Goal: Task Accomplishment & Management: Use online tool/utility

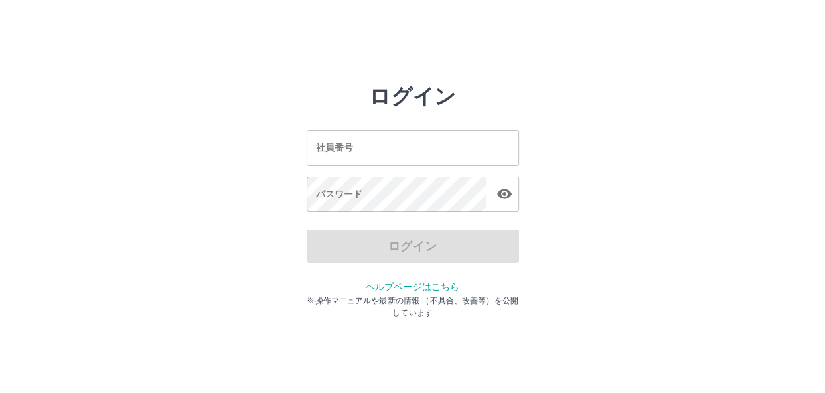
click at [385, 157] on input "社員番号" at bounding box center [413, 147] width 212 height 35
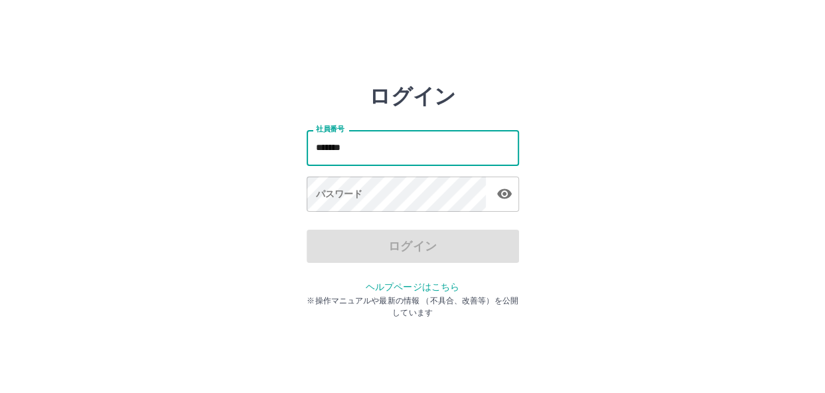
type input "*******"
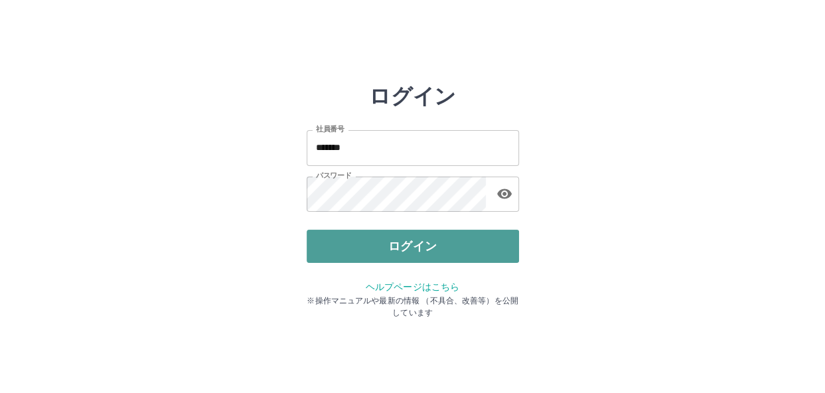
click at [382, 246] on button "ログイン" at bounding box center [413, 246] width 212 height 33
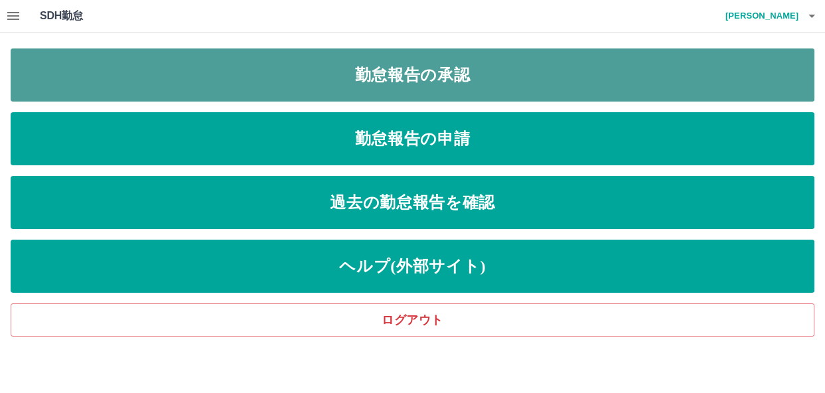
click at [429, 68] on link "勤怠報告の承認" at bounding box center [413, 74] width 804 height 53
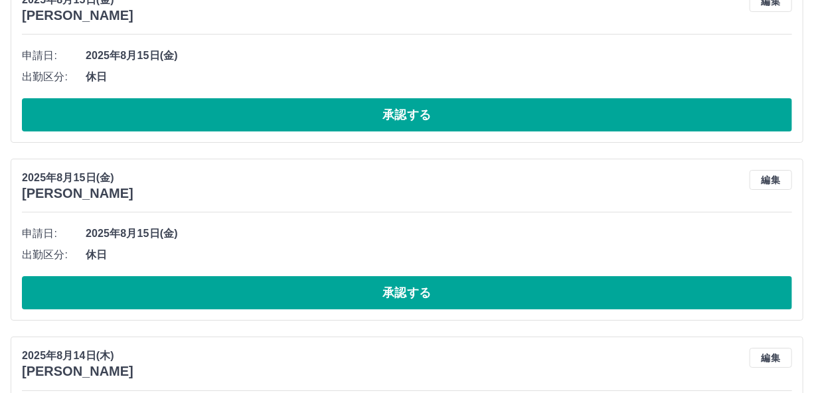
scroll to position [4455, 0]
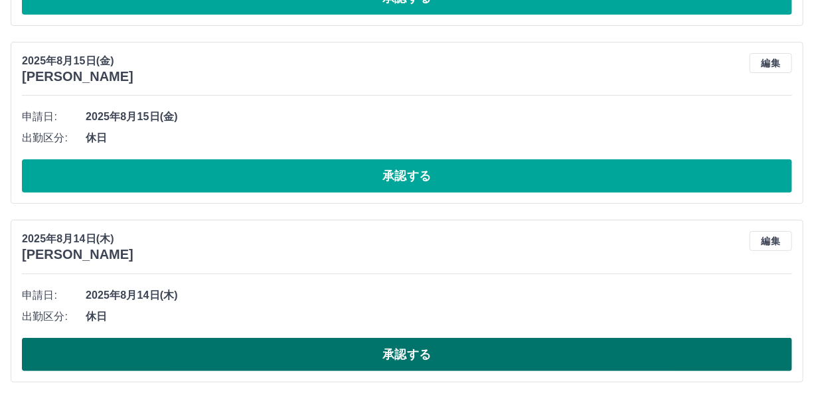
click at [364, 346] on button "承認する" at bounding box center [407, 354] width 770 height 33
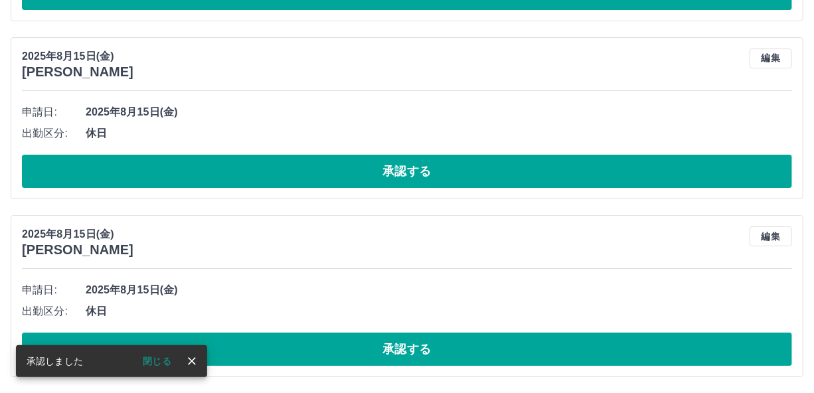
scroll to position [4277, 0]
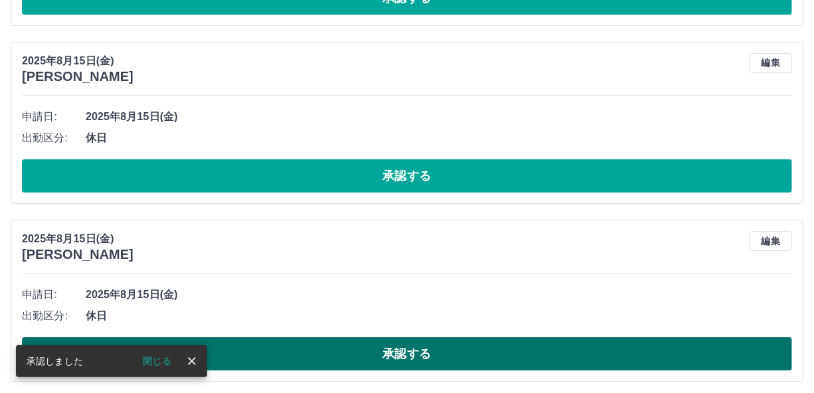
click at [370, 350] on button "承認する" at bounding box center [407, 353] width 770 height 33
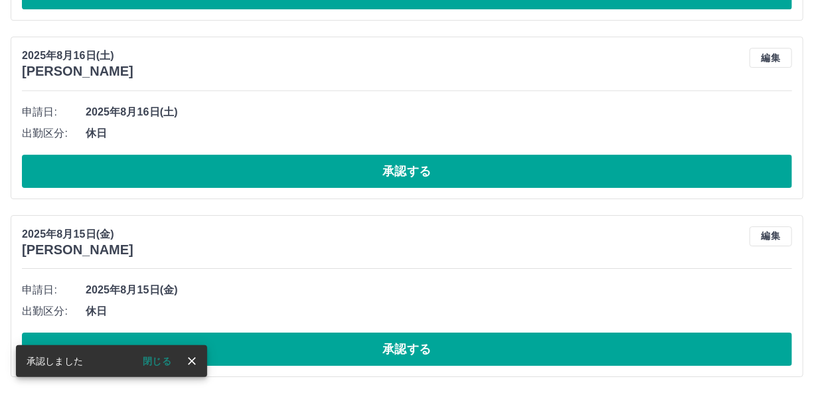
scroll to position [4099, 0]
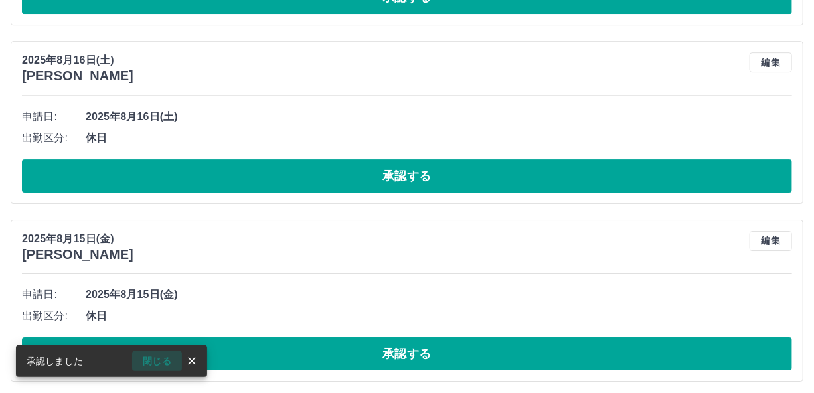
click at [155, 368] on button "閉じる" at bounding box center [157, 361] width 50 height 20
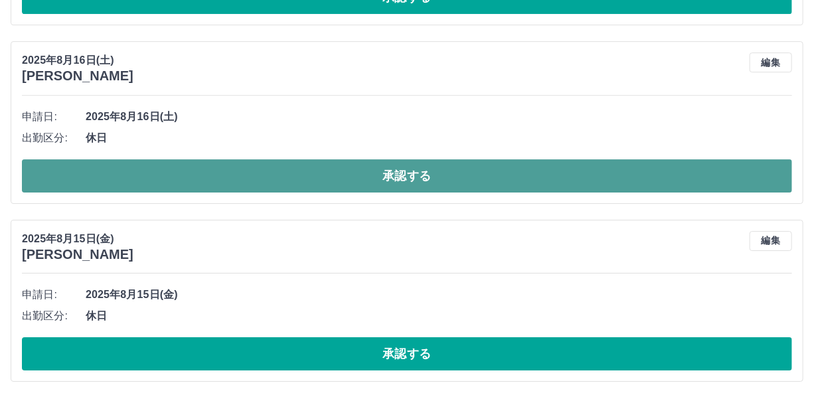
click at [366, 169] on button "承認する" at bounding box center [407, 175] width 770 height 33
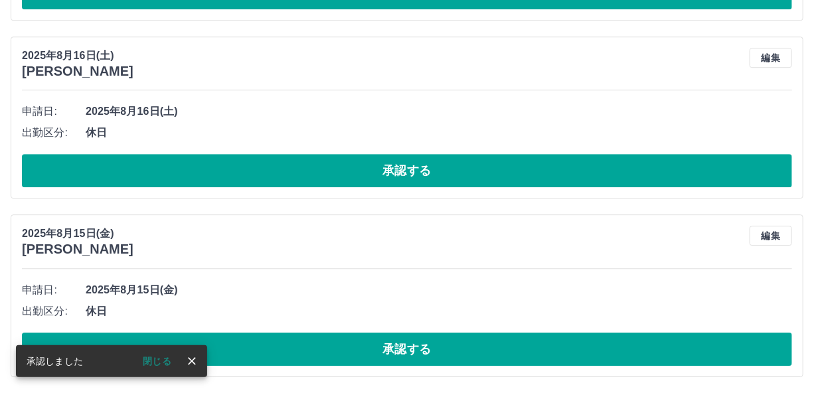
scroll to position [3922, 0]
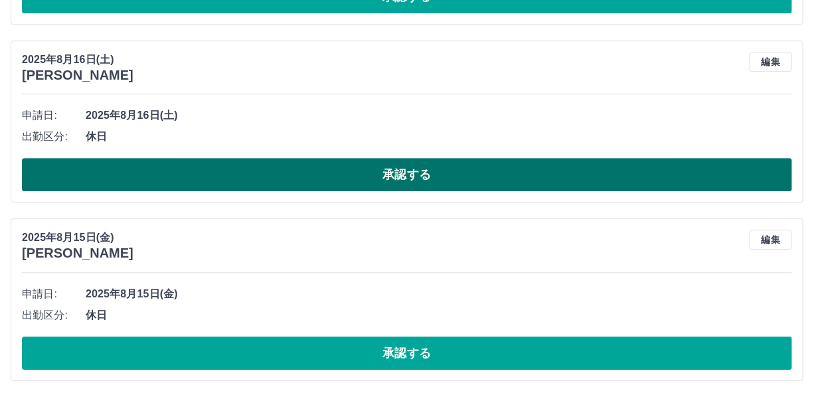
click at [366, 175] on button "承認する" at bounding box center [407, 174] width 770 height 33
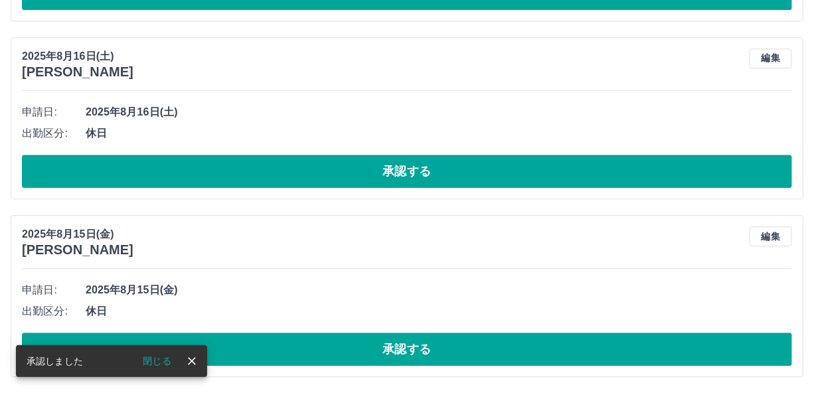
scroll to position [3744, 0]
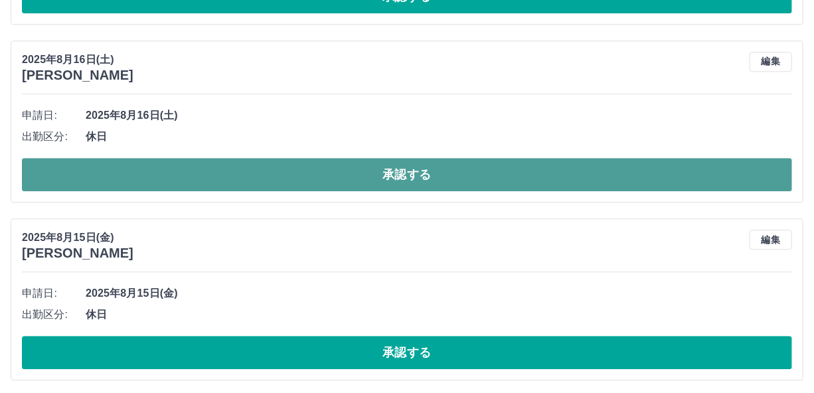
click at [386, 167] on button "承認する" at bounding box center [407, 174] width 770 height 33
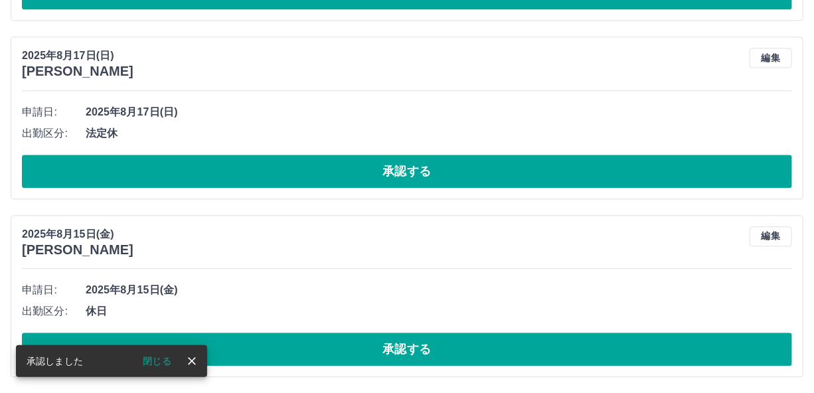
scroll to position [3566, 0]
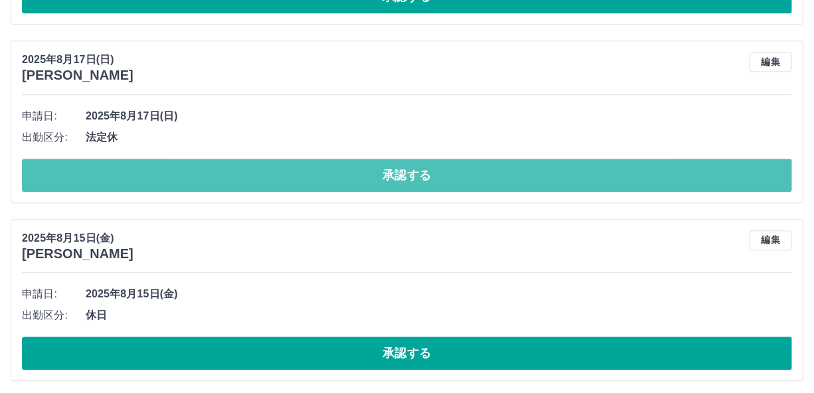
click at [386, 167] on button "承認する" at bounding box center [407, 175] width 770 height 33
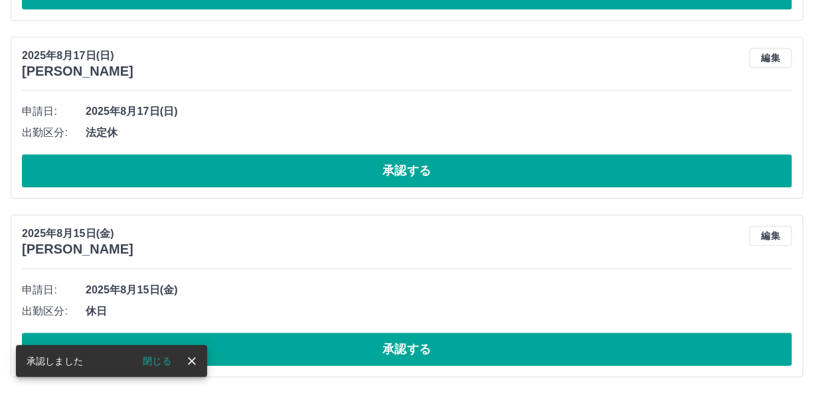
scroll to position [3388, 0]
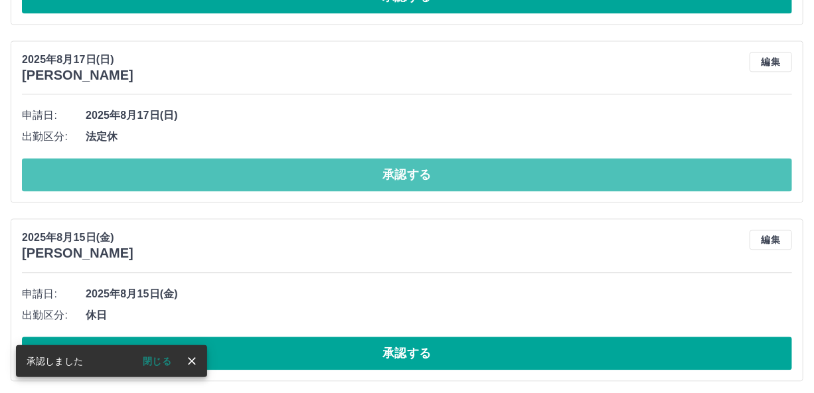
click at [386, 167] on button "承認する" at bounding box center [407, 174] width 770 height 33
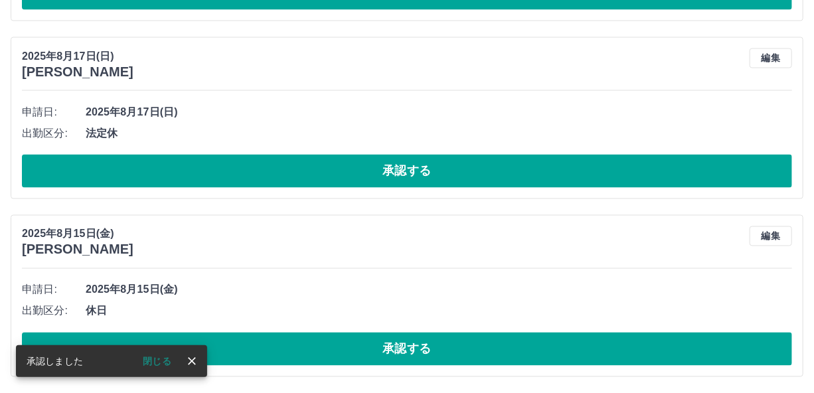
scroll to position [3210, 0]
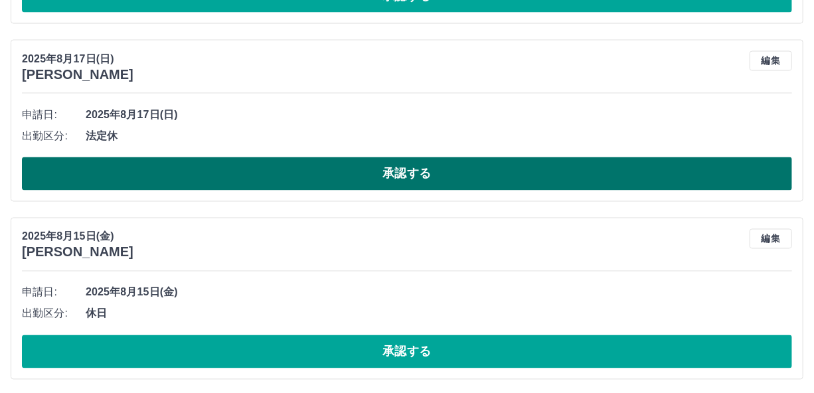
click at [399, 182] on button "承認する" at bounding box center [407, 173] width 770 height 33
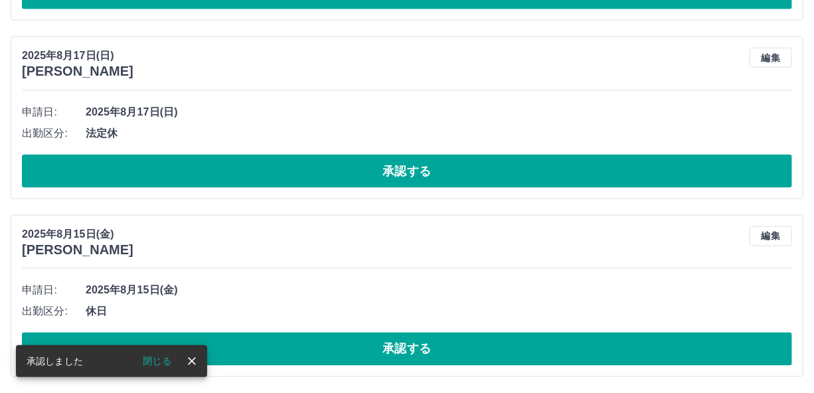
scroll to position [3032, 0]
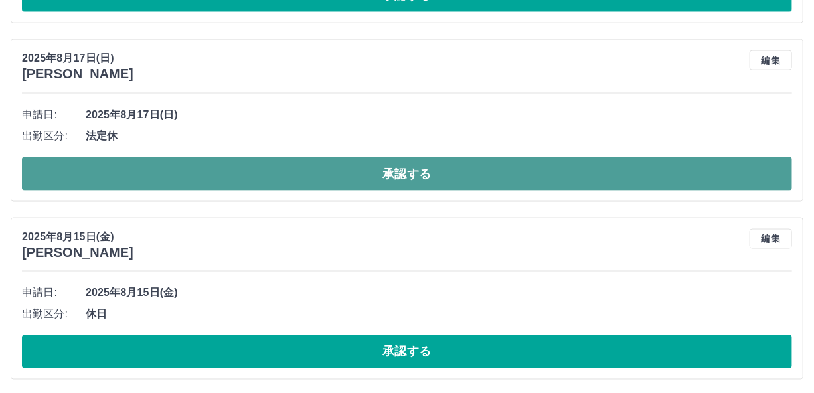
click at [402, 171] on button "承認する" at bounding box center [407, 173] width 770 height 33
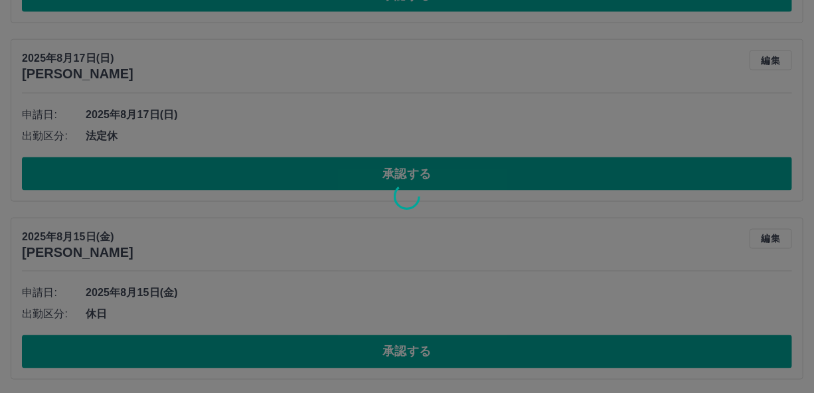
scroll to position [2855, 0]
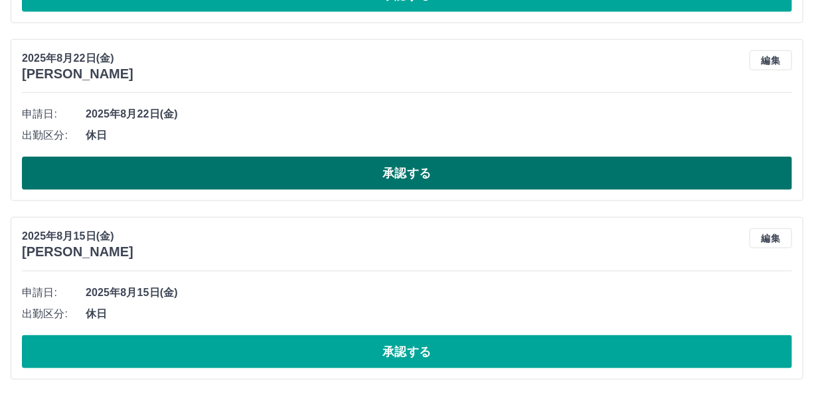
click at [412, 185] on button "承認する" at bounding box center [407, 173] width 770 height 33
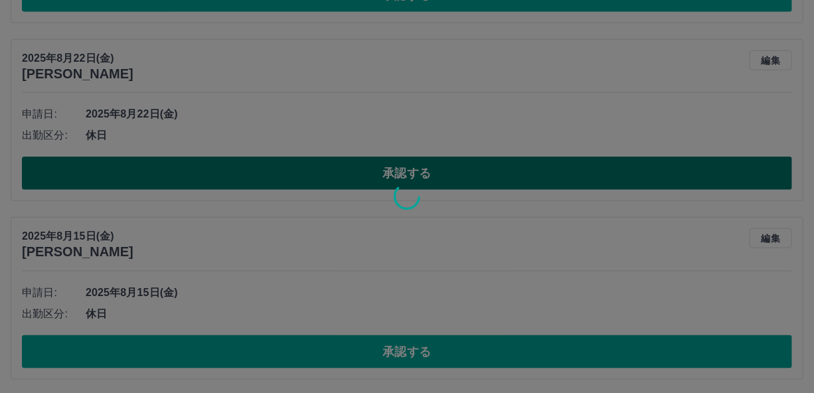
scroll to position [2676, 0]
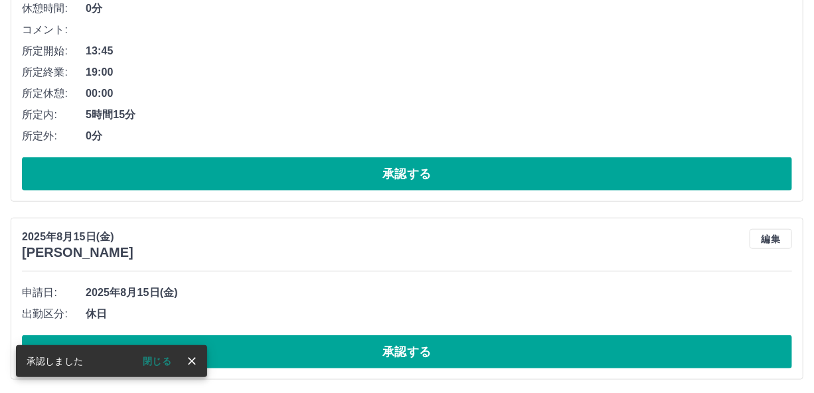
click at [166, 369] on button "閉じる" at bounding box center [157, 361] width 50 height 20
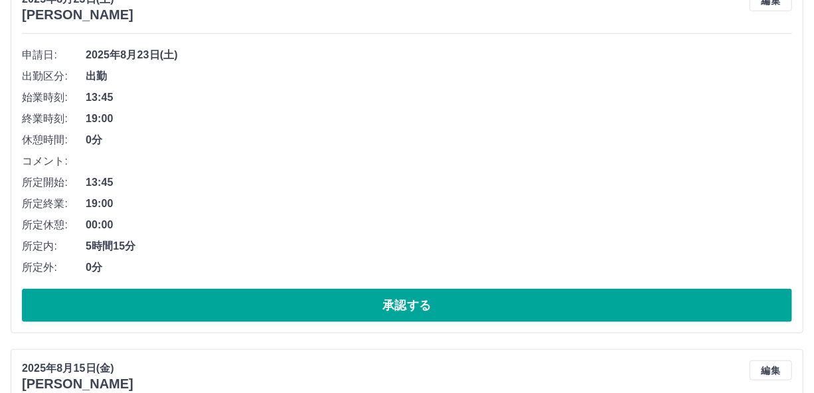
scroll to position [2543, 0]
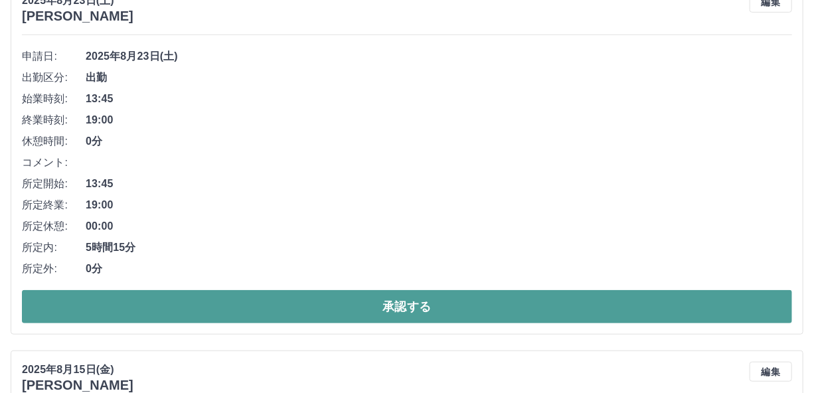
click at [364, 309] on button "承認する" at bounding box center [407, 306] width 770 height 33
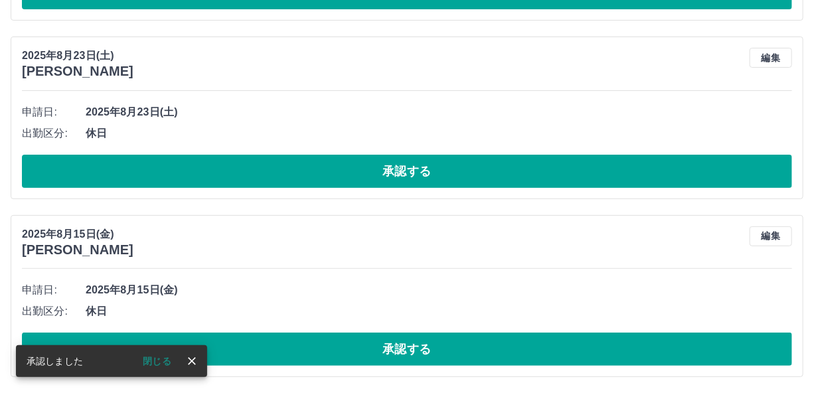
scroll to position [2175, 0]
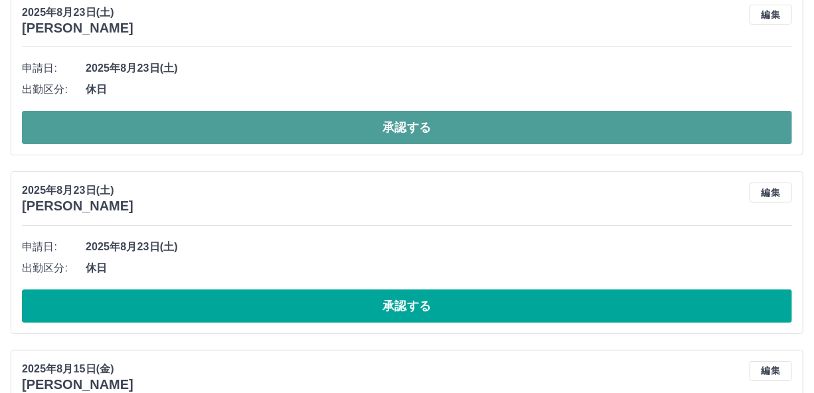
click at [439, 126] on button "承認する" at bounding box center [407, 127] width 770 height 33
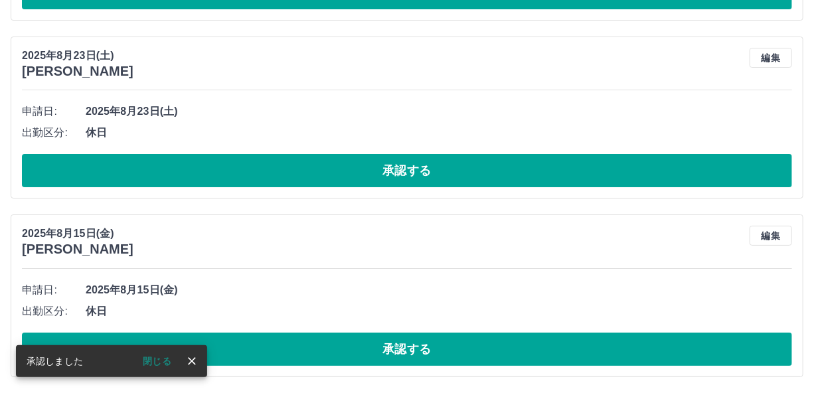
scroll to position [1998, 0]
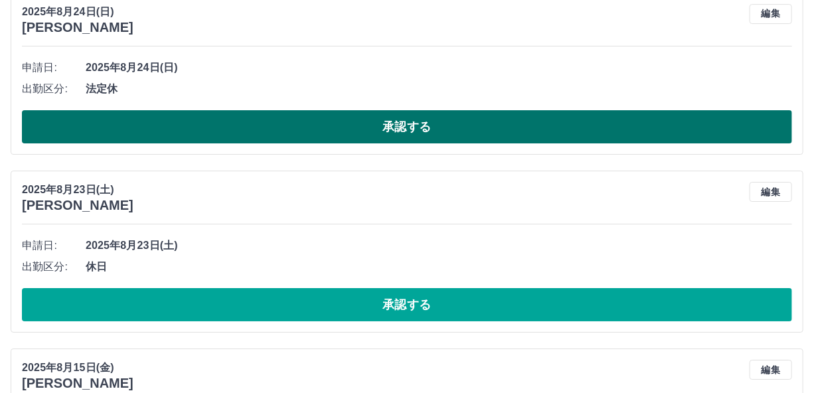
click at [435, 129] on button "承認する" at bounding box center [407, 126] width 770 height 33
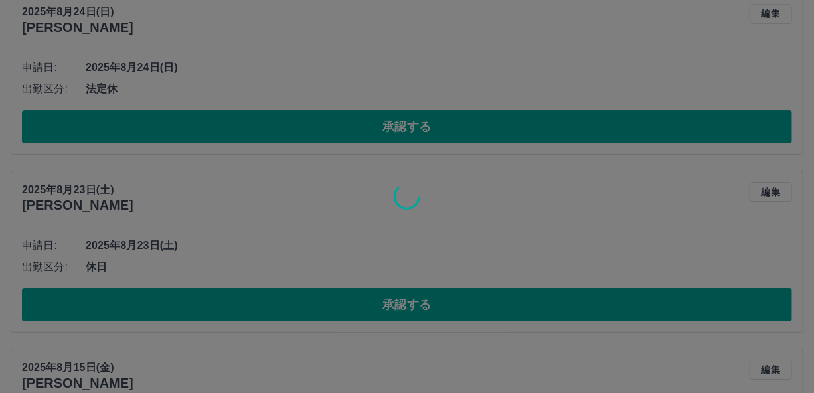
scroll to position [1819, 0]
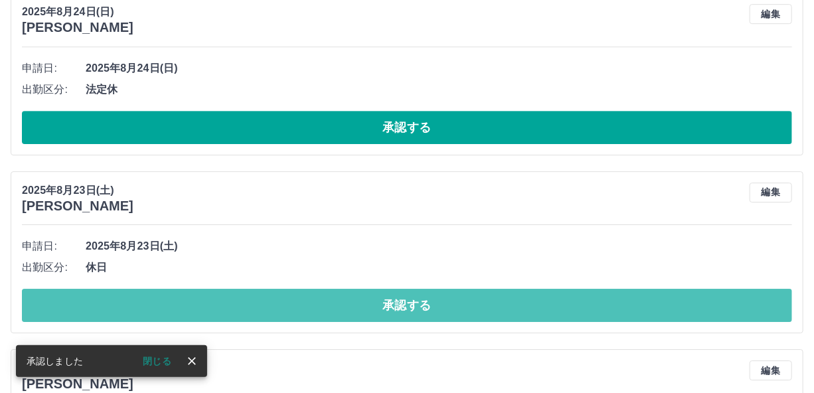
drag, startPoint x: 432, startPoint y: 301, endPoint x: 433, endPoint y: 294, distance: 6.8
click at [432, 299] on button "承認する" at bounding box center [407, 305] width 770 height 33
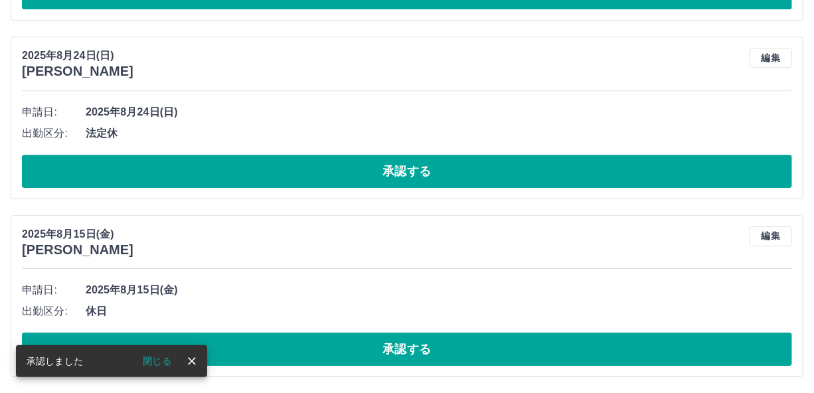
scroll to position [1774, 0]
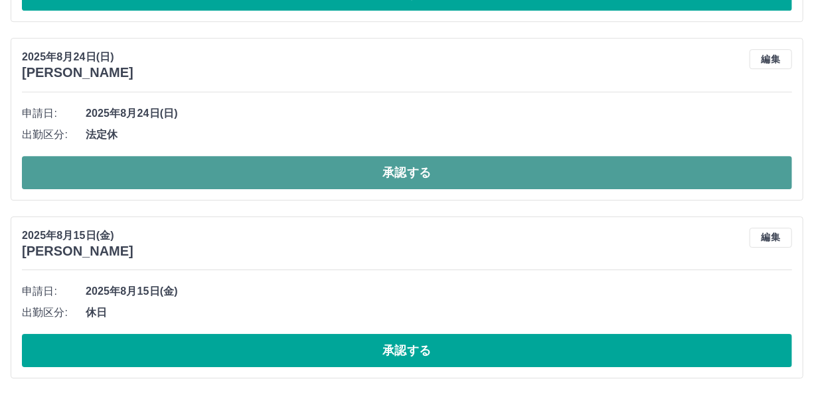
click at [340, 173] on button "承認する" at bounding box center [407, 172] width 770 height 33
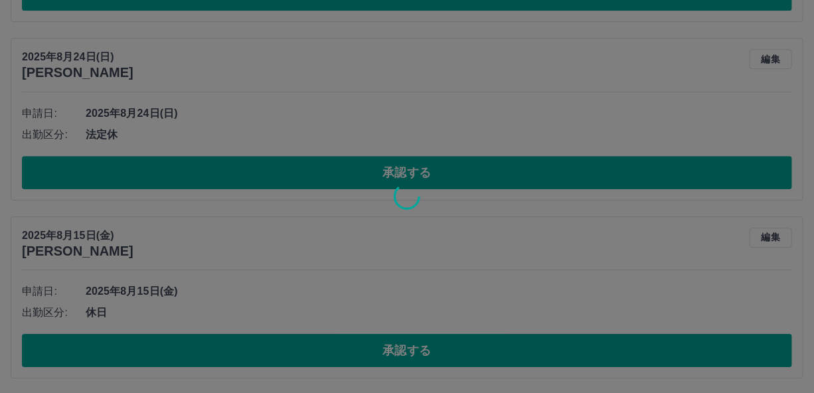
scroll to position [1596, 0]
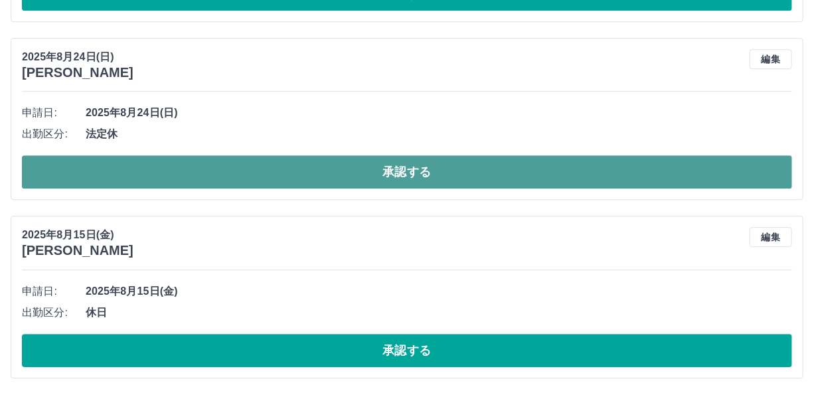
click at [336, 167] on button "承認する" at bounding box center [407, 171] width 770 height 33
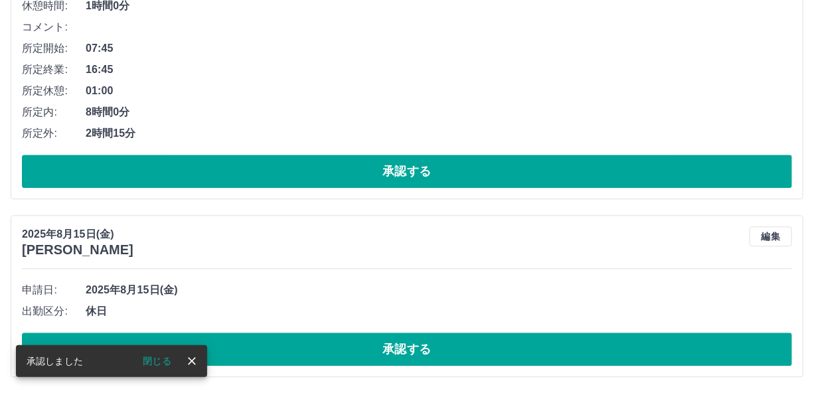
scroll to position [1418, 0]
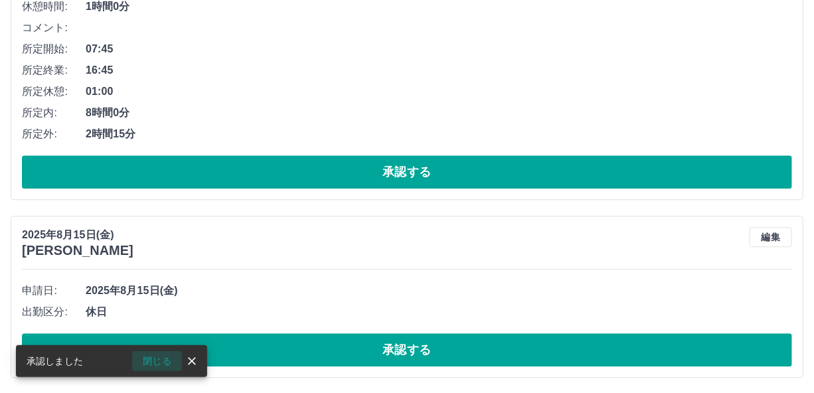
click at [153, 360] on button "閉じる" at bounding box center [157, 361] width 50 height 20
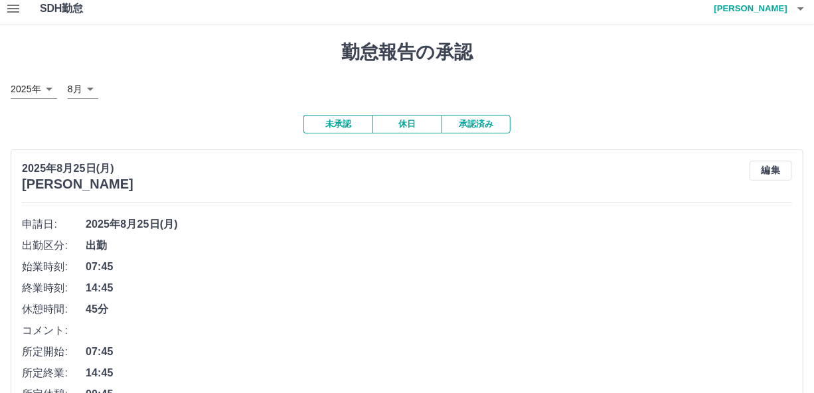
scroll to position [0, 0]
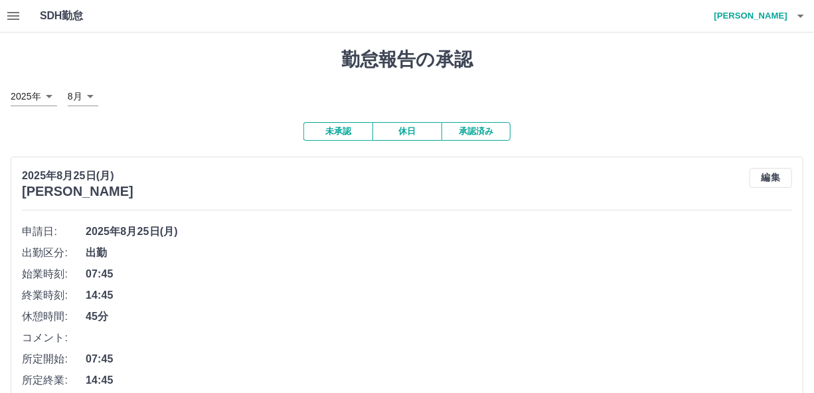
click at [11, 15] on icon "button" at bounding box center [13, 16] width 12 height 8
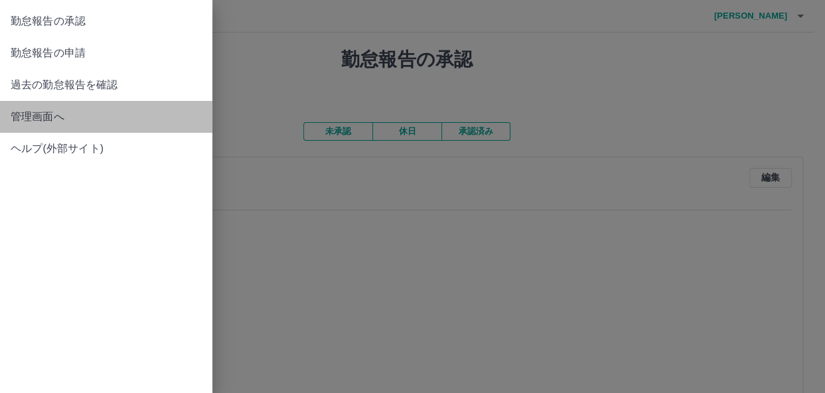
click at [58, 120] on span "管理画面へ" at bounding box center [106, 117] width 191 height 16
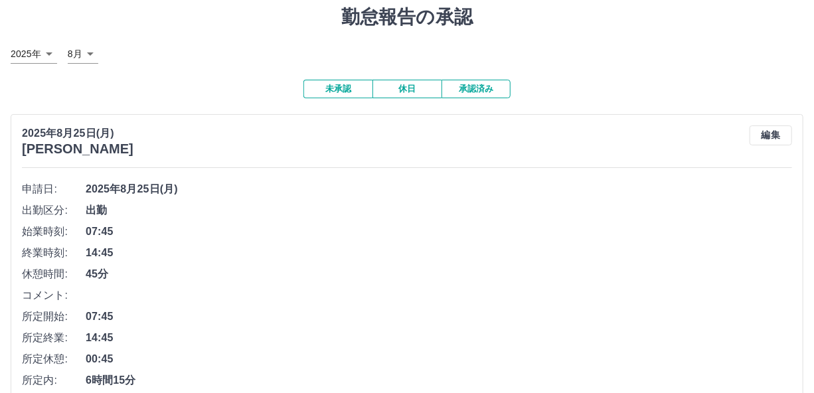
scroll to position [66, 0]
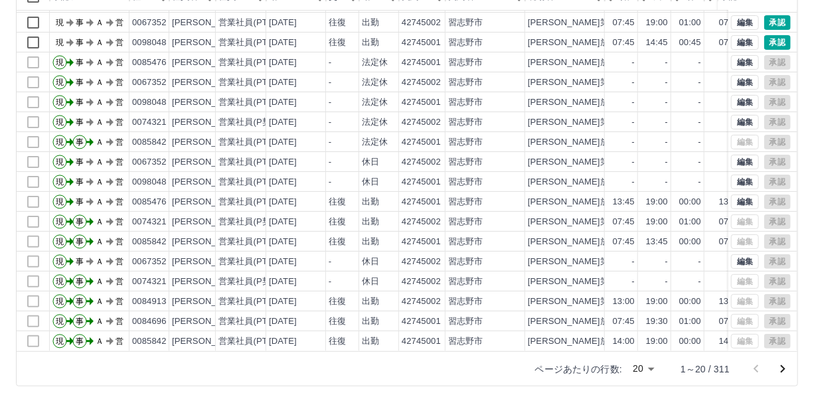
scroll to position [168, 0]
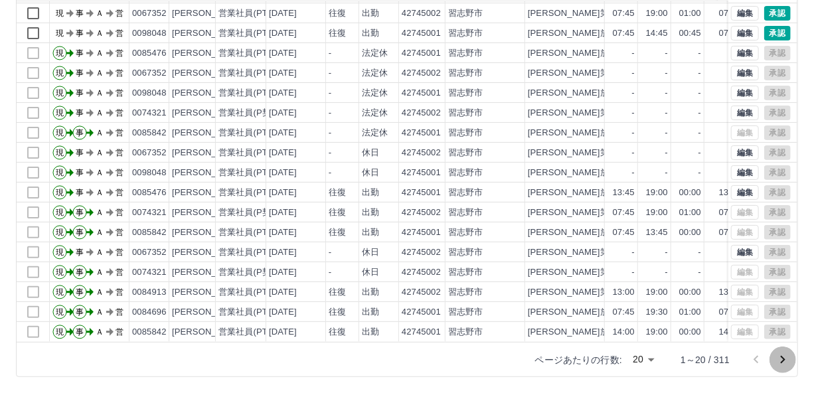
click at [783, 359] on icon "次のページへ" at bounding box center [783, 360] width 16 height 16
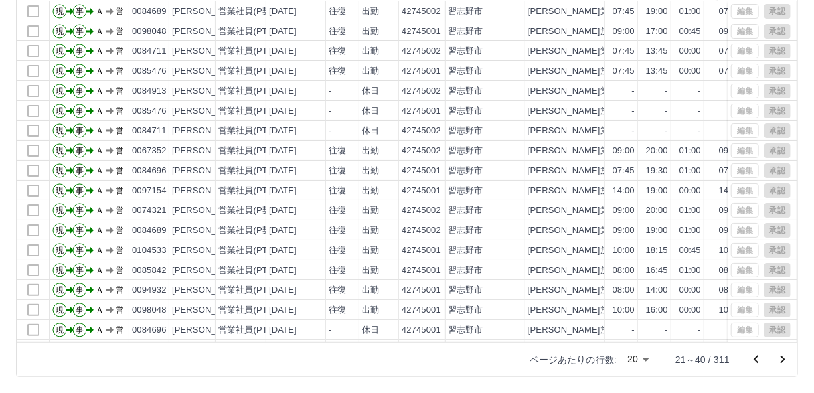
scroll to position [68, 0]
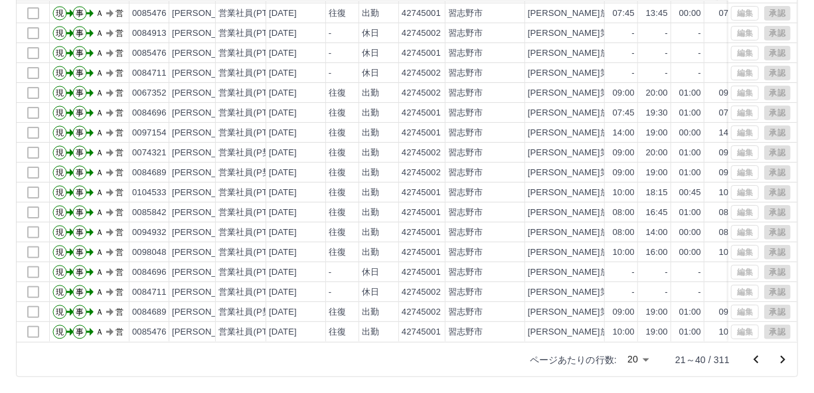
click at [785, 355] on icon "次のページへ" at bounding box center [783, 360] width 16 height 16
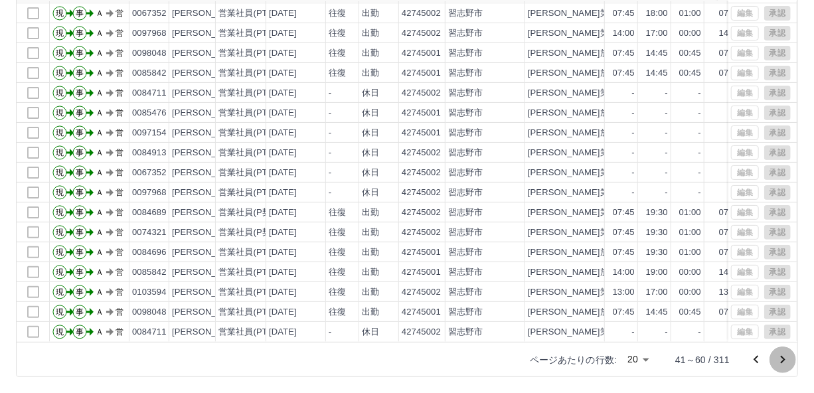
click at [781, 363] on icon "次のページへ" at bounding box center [783, 360] width 16 height 16
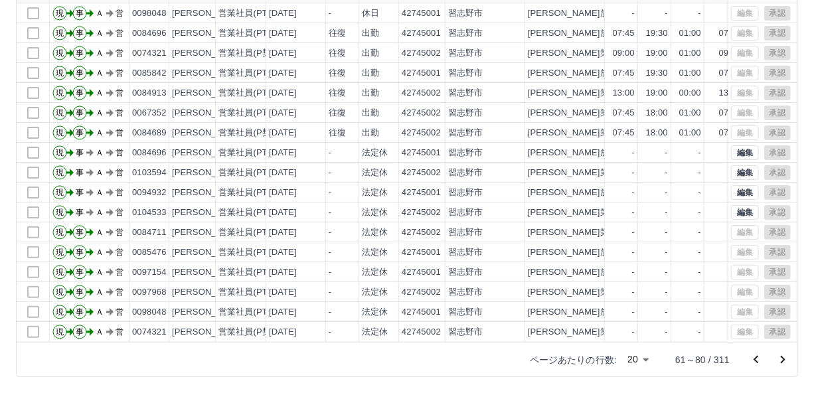
click at [783, 354] on icon "次のページへ" at bounding box center [783, 360] width 16 height 16
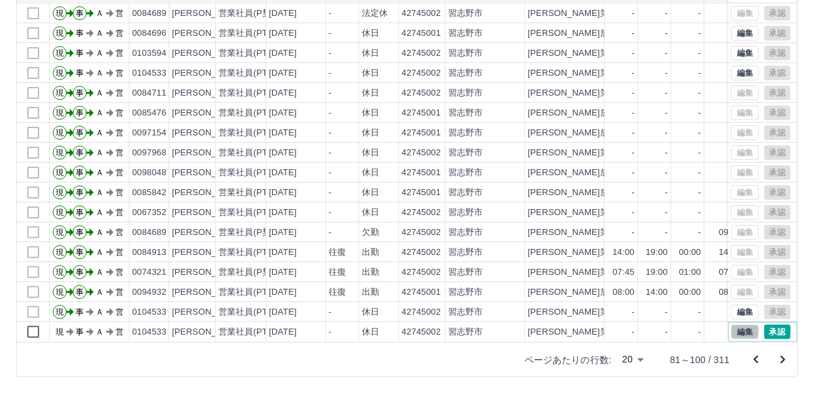
click at [736, 325] on button "編集" at bounding box center [745, 332] width 28 height 15
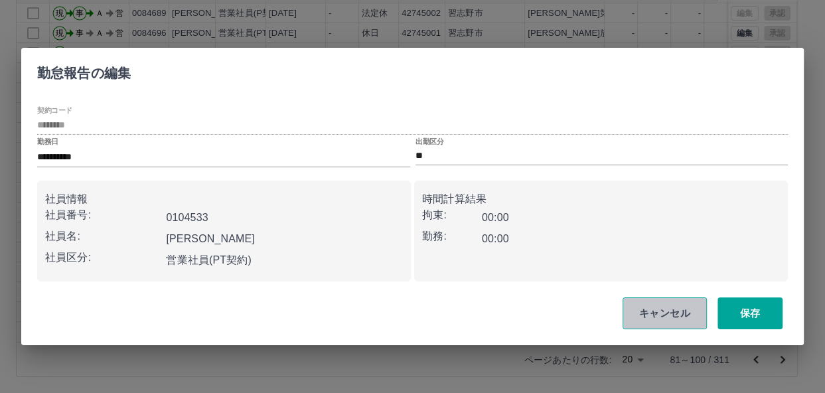
click at [673, 311] on button "キャンセル" at bounding box center [665, 313] width 84 height 32
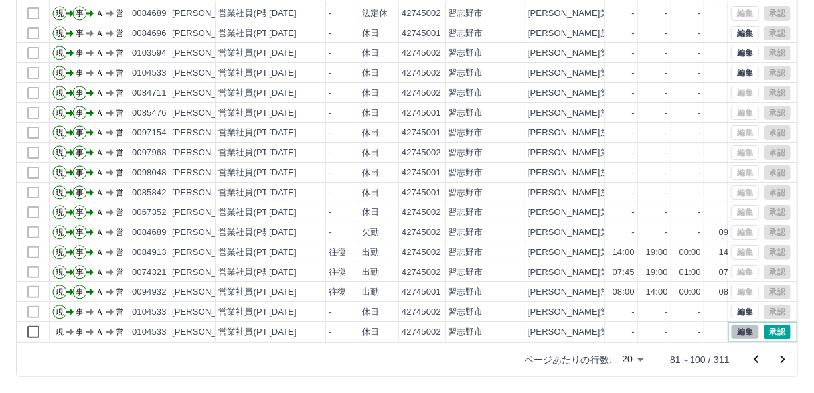
click at [731, 325] on button "編集" at bounding box center [745, 332] width 28 height 15
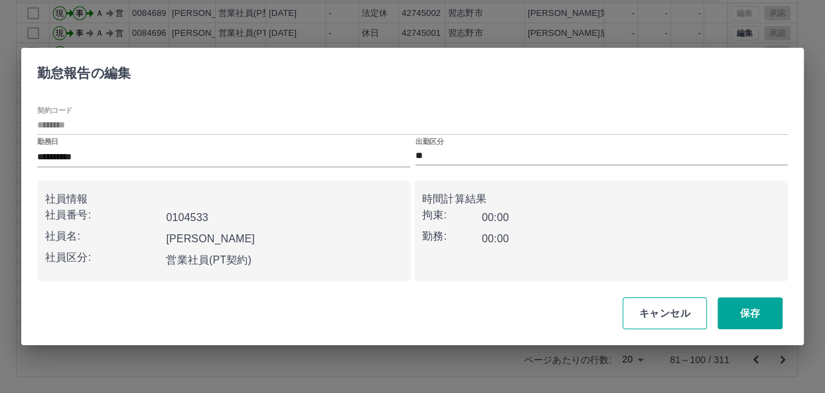
click at [691, 298] on button "キャンセル" at bounding box center [665, 313] width 84 height 32
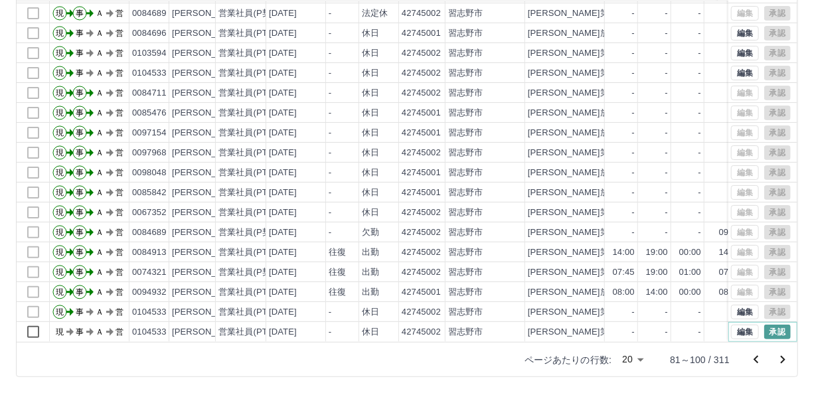
click at [764, 325] on button "承認" at bounding box center [777, 332] width 27 height 15
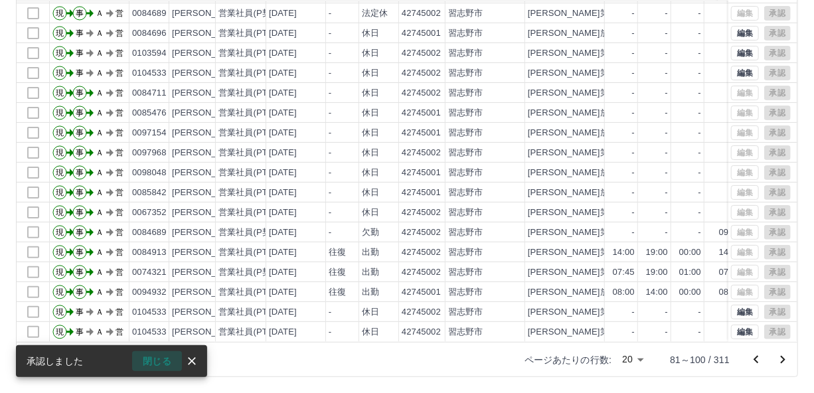
click at [153, 362] on button "閉じる" at bounding box center [157, 361] width 50 height 20
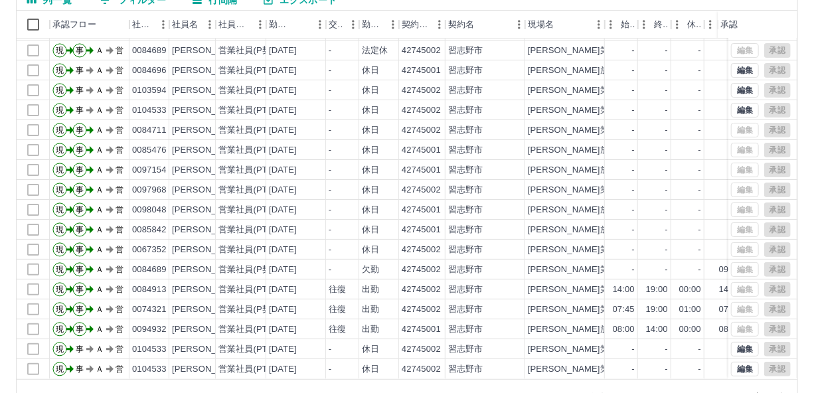
scroll to position [168, 0]
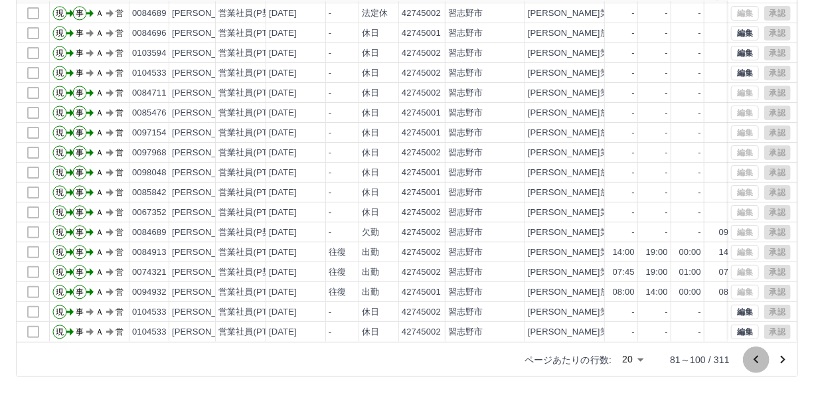
click at [756, 362] on icon "前のページへ" at bounding box center [756, 360] width 16 height 16
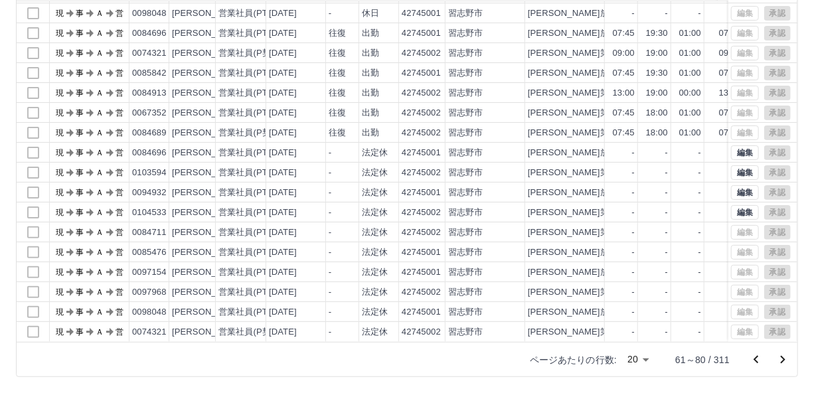
scroll to position [0, 0]
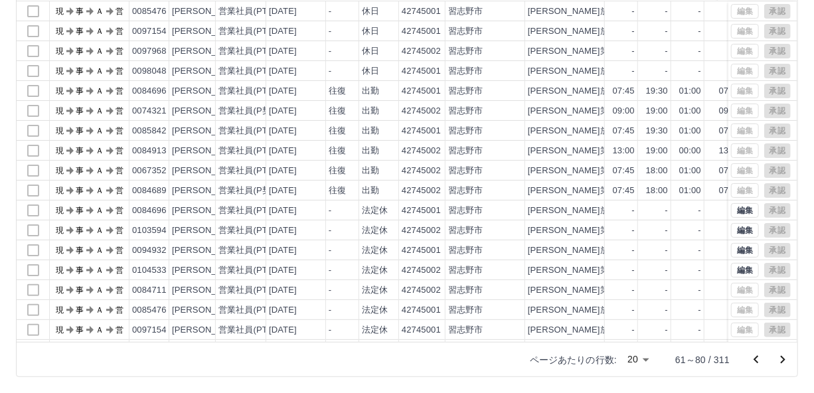
click at [756, 362] on icon "前のページへ" at bounding box center [756, 360] width 16 height 16
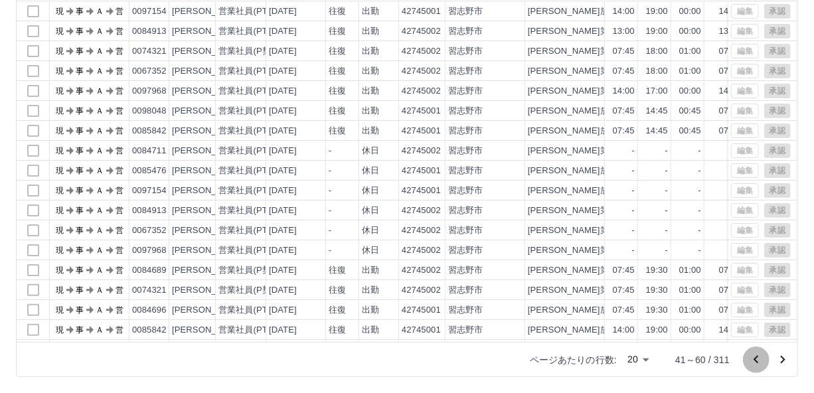
click at [756, 362] on icon "前のページへ" at bounding box center [756, 360] width 16 height 16
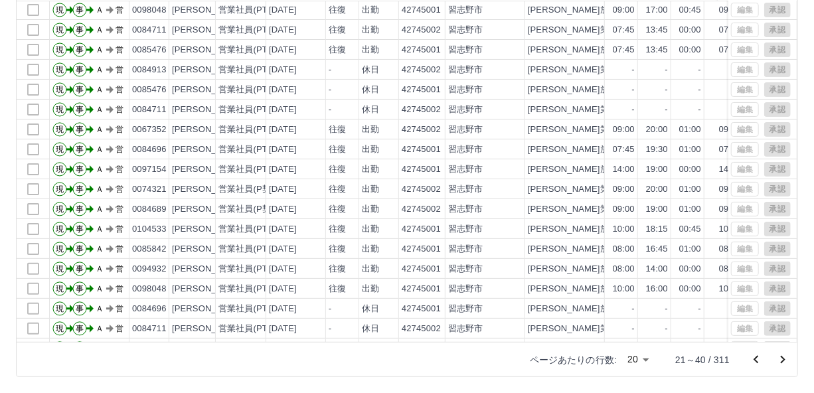
scroll to position [68, 0]
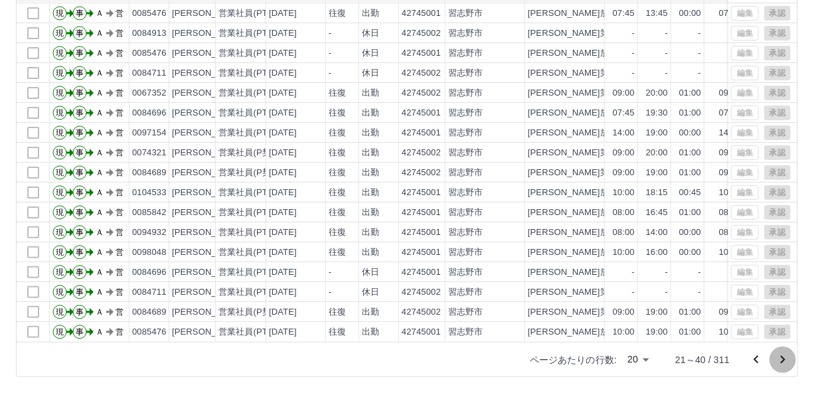
click at [784, 357] on icon "次のページへ" at bounding box center [783, 360] width 16 height 16
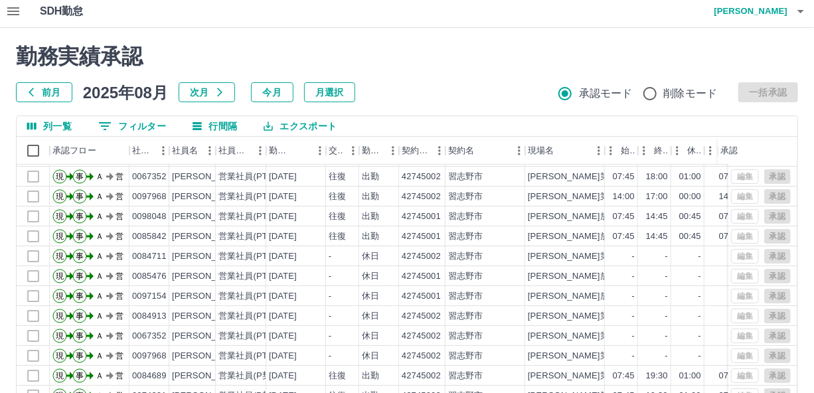
scroll to position [0, 0]
